Goal: Transaction & Acquisition: Purchase product/service

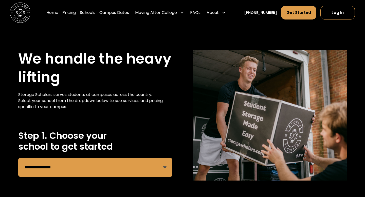
click at [155, 168] on select "**********" at bounding box center [95, 167] width 154 height 19
select select "**********"
click at [18, 158] on select "**********" at bounding box center [95, 167] width 154 height 19
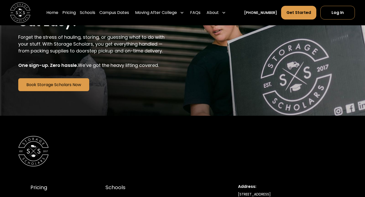
scroll to position [869, 0]
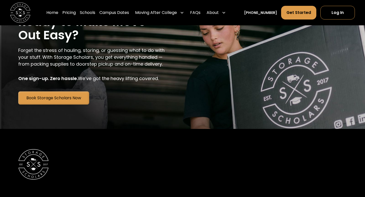
click at [76, 100] on link "Book Storage Scholars Now" at bounding box center [53, 97] width 71 height 13
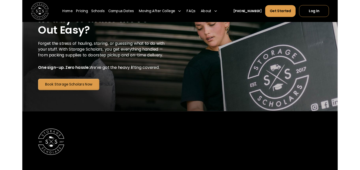
scroll to position [865, 0]
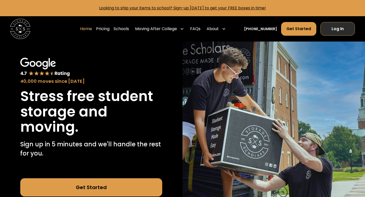
click at [337, 26] on link "Log In" at bounding box center [337, 29] width 34 height 14
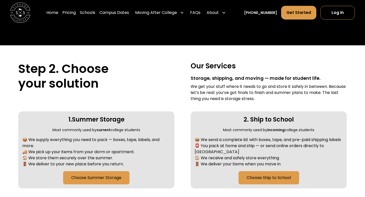
scroll to position [191, 0]
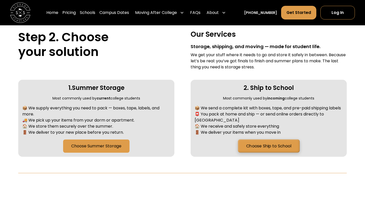
click at [258, 142] on link "Choose Ship to School" at bounding box center [269, 146] width 62 height 13
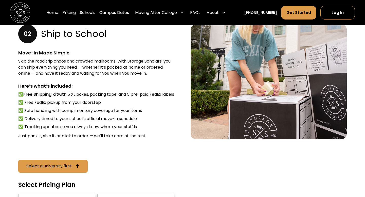
scroll to position [662, 0]
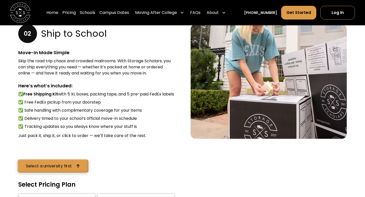
click at [79, 168] on icon at bounding box center [78, 166] width 4 height 4
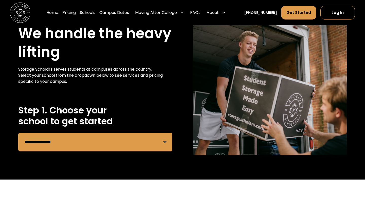
scroll to position [25, 0]
click at [94, 138] on select "**********" at bounding box center [95, 142] width 154 height 19
select select "**********"
click at [18, 133] on select "**********" at bounding box center [95, 142] width 154 height 19
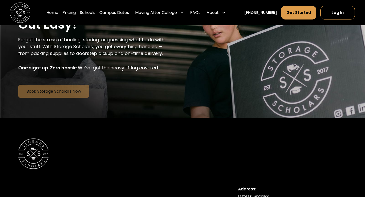
scroll to position [884, 0]
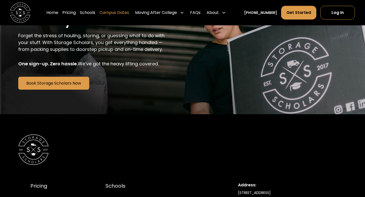
click at [128, 11] on link "Campus Dates" at bounding box center [114, 13] width 30 height 14
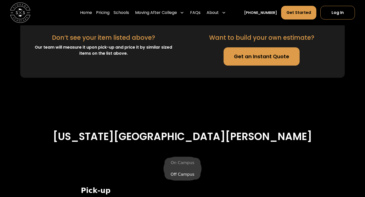
click at [189, 169] on label "Off Campus" at bounding box center [182, 174] width 36 height 10
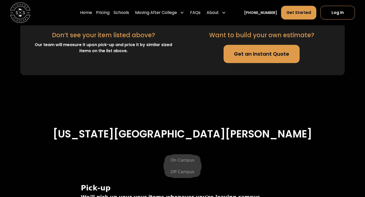
scroll to position [1673, 0]
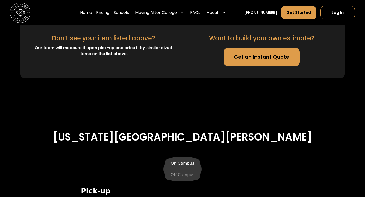
click at [184, 158] on label "On Campus" at bounding box center [182, 163] width 36 height 10
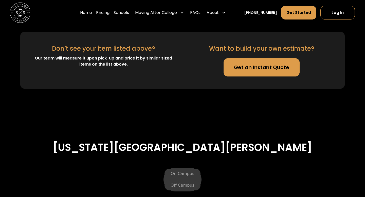
scroll to position [1654, 0]
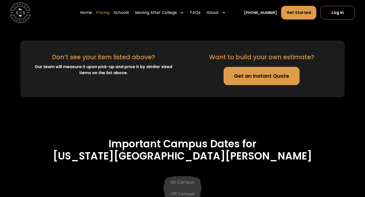
click at [109, 12] on link "Pricing" at bounding box center [102, 13] width 13 height 14
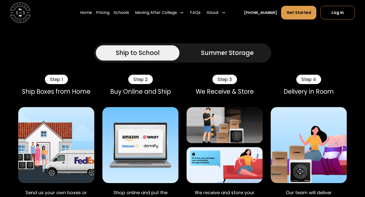
scroll to position [440, 0]
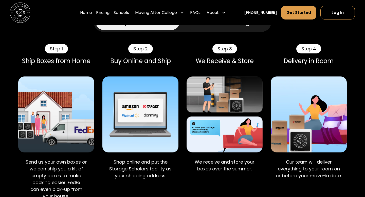
click at [146, 44] on div "Step 2" at bounding box center [140, 49] width 25 height 10
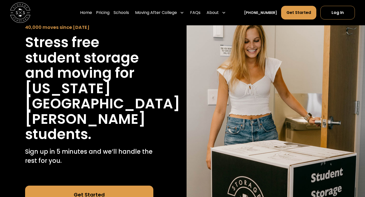
scroll to position [141, 0]
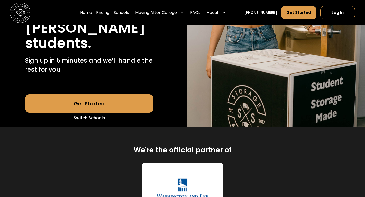
click at [114, 94] on link "Get Started" at bounding box center [89, 103] width 128 height 18
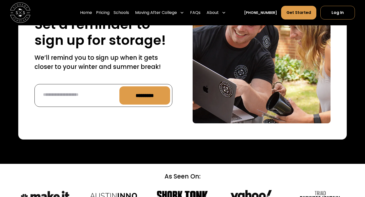
scroll to position [2179, 0]
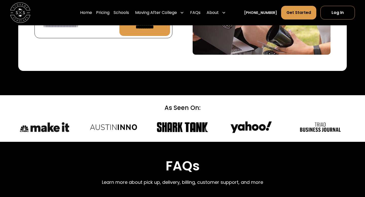
scroll to position [2212, 0]
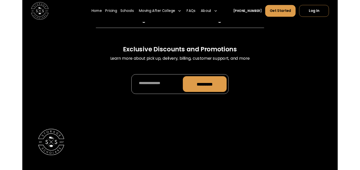
scroll to position [2488, 0]
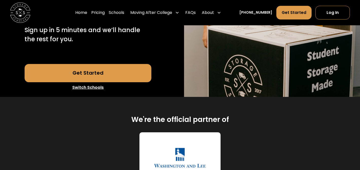
scroll to position [170, 0]
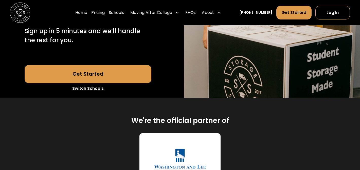
click at [121, 65] on link "Get Started" at bounding box center [88, 74] width 127 height 18
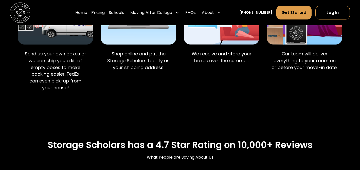
scroll to position [533, 0]
